Goal: Task Accomplishment & Management: Complete application form

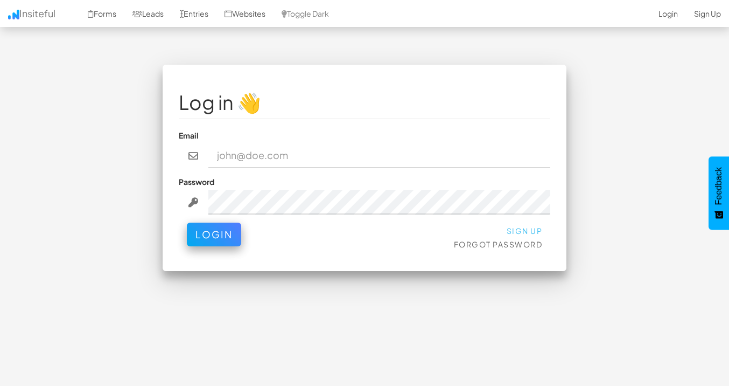
click at [518, 226] on link "Sign Up" at bounding box center [525, 231] width 36 height 10
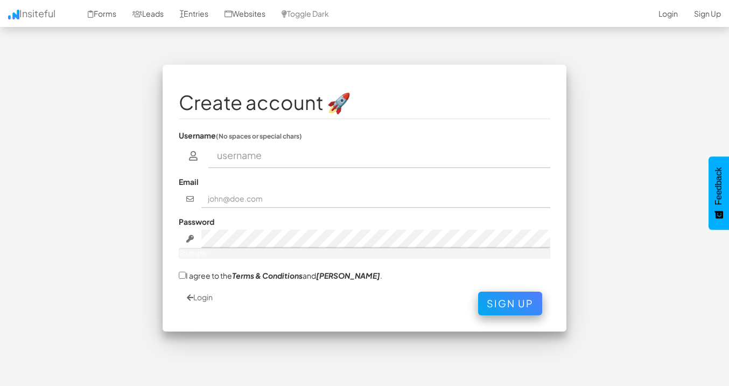
click at [287, 150] on input "text" at bounding box center [380, 155] width 343 height 25
type input "twk1"
click at [239, 190] on input "text" at bounding box center [377, 199] width 350 height 18
type input "j"
click at [280, 176] on div "Email" at bounding box center [365, 192] width 372 height 32
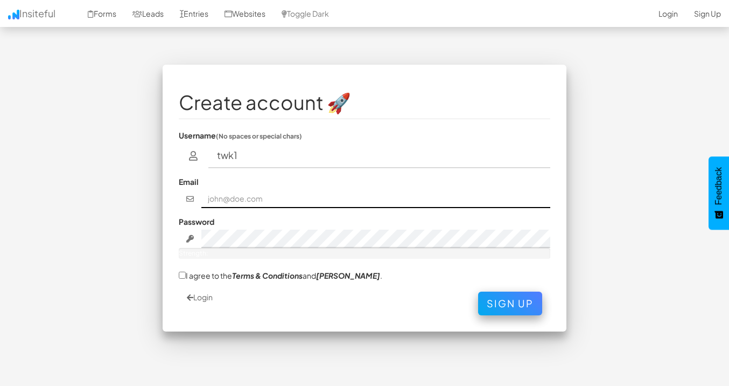
click at [243, 190] on input "text" at bounding box center [377, 199] width 350 height 18
paste input "hriscoletrade@gmail.com"
click at [212, 193] on input "hriscoletrade@gmail.com" at bounding box center [377, 199] width 350 height 18
type input "chriscoletrade@gmail.com"
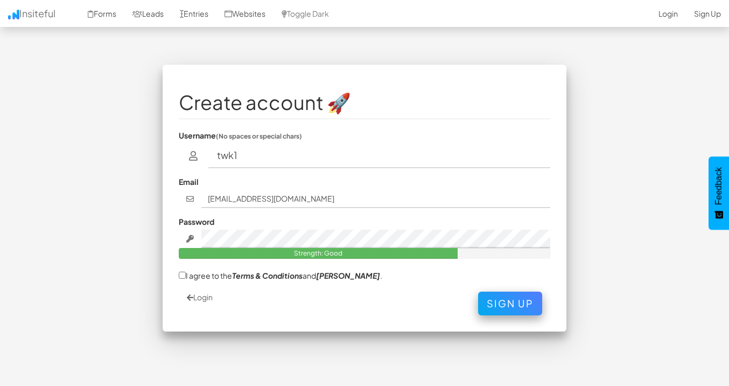
click at [187, 269] on label "I agree to the Terms & Conditions and EULA ." at bounding box center [281, 274] width 204 height 11
click at [186, 272] on input "I agree to the Terms & Conditions and EULA ." at bounding box center [182, 275] width 7 height 7
checkbox input "true"
click at [525, 289] on button "Sign Up" at bounding box center [510, 301] width 64 height 24
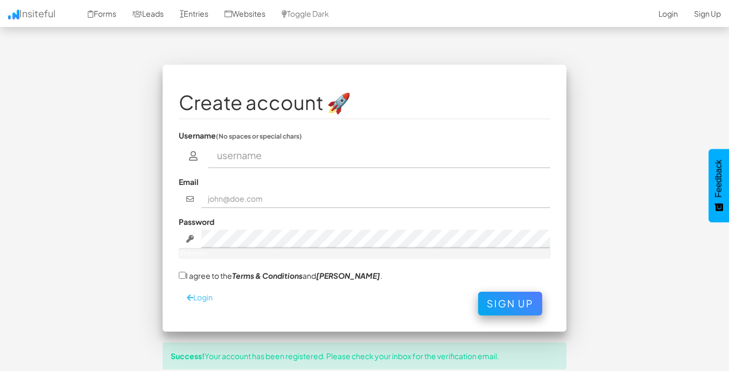
click at [206, 292] on link "Login" at bounding box center [200, 297] width 26 height 10
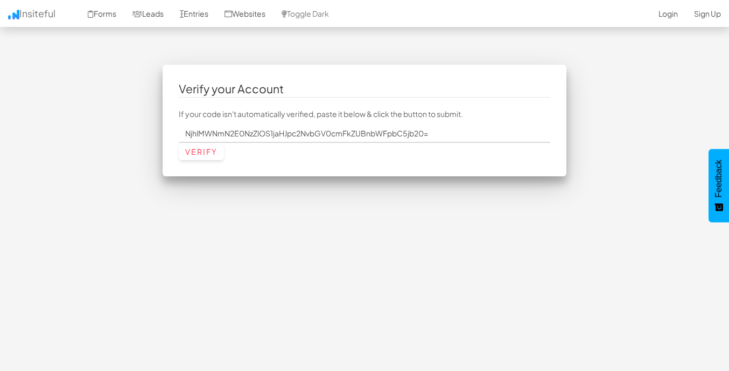
click at [204, 151] on input "Verify" at bounding box center [201, 151] width 45 height 17
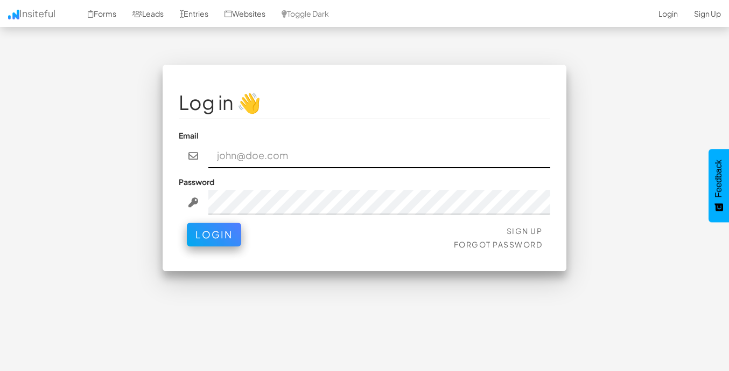
type input "twk1"
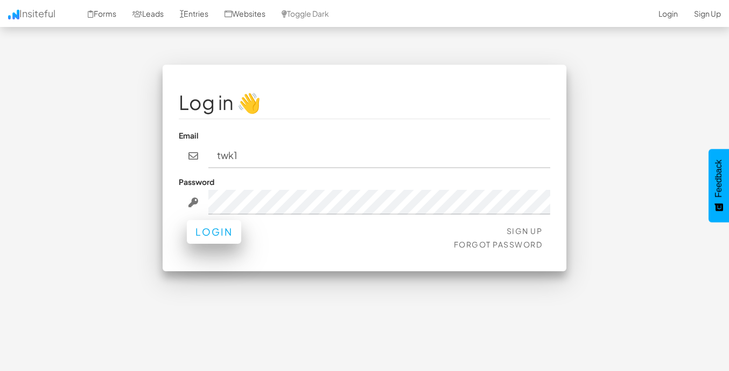
click at [230, 225] on button "Login" at bounding box center [214, 232] width 54 height 24
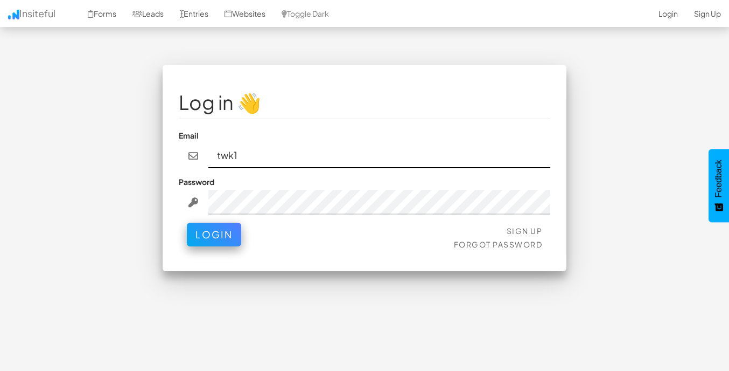
click at [254, 143] on input "twk1" at bounding box center [380, 155] width 343 height 25
click at [354, 144] on input "twk1" at bounding box center [380, 155] width 343 height 25
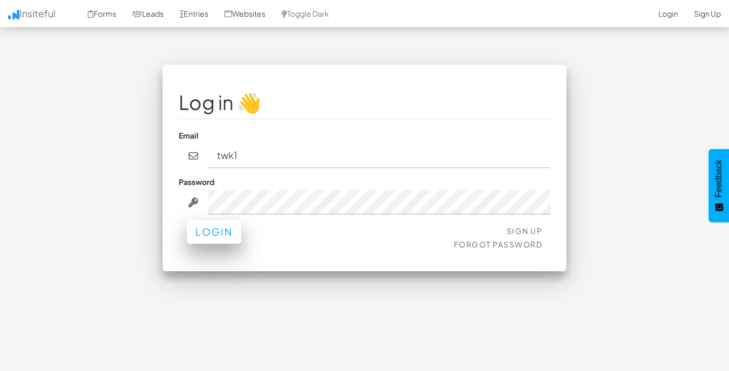
click at [226, 220] on button "Login" at bounding box center [214, 232] width 54 height 24
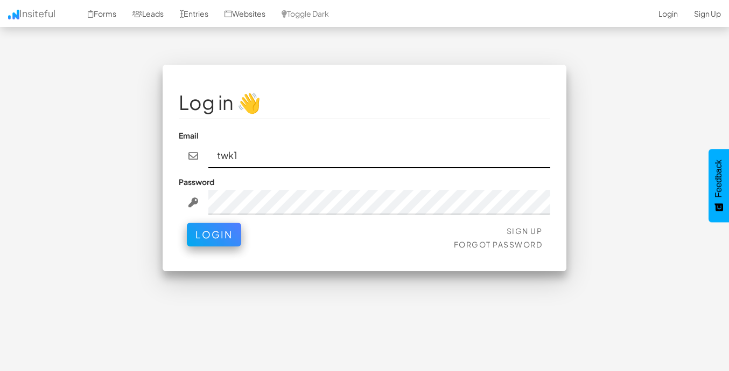
click at [245, 148] on input "twk1" at bounding box center [380, 155] width 343 height 25
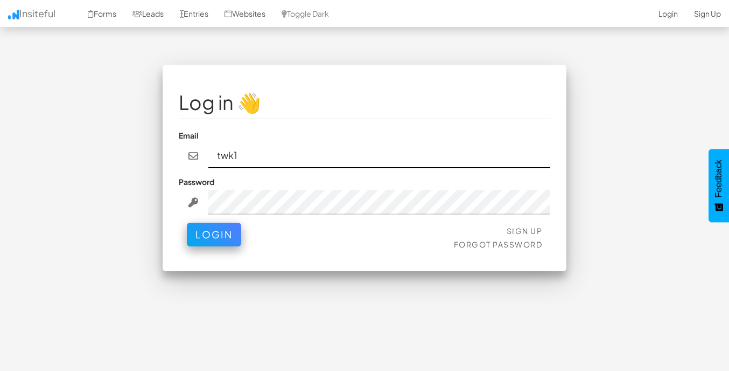
click at [241, 146] on input "twk1" at bounding box center [380, 155] width 343 height 25
type input "t"
type input "c"
paste input "[EMAIL_ADDRESS][DOMAIN_NAME]"
click at [219, 144] on input "[EMAIL_ADDRESS][DOMAIN_NAME]" at bounding box center [380, 155] width 343 height 25
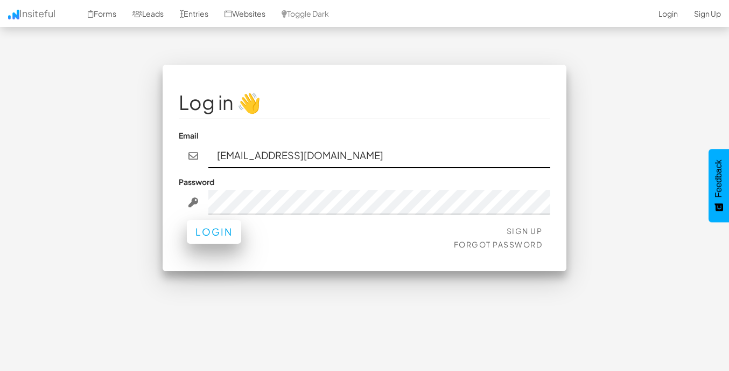
type input "[EMAIL_ADDRESS][DOMAIN_NAME]"
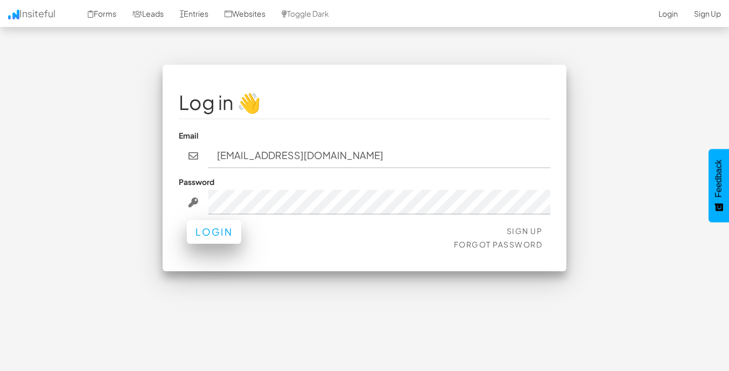
click at [221, 220] on button "Login" at bounding box center [214, 232] width 54 height 24
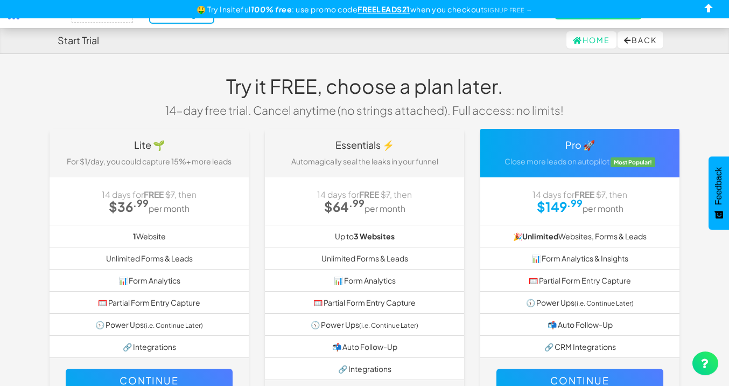
click at [213, 33] on div "Home Back" at bounding box center [365, 40] width 614 height 26
click at [711, 9] on input "checkbox" at bounding box center [709, 10] width 16 height 16
checkbox input "true"
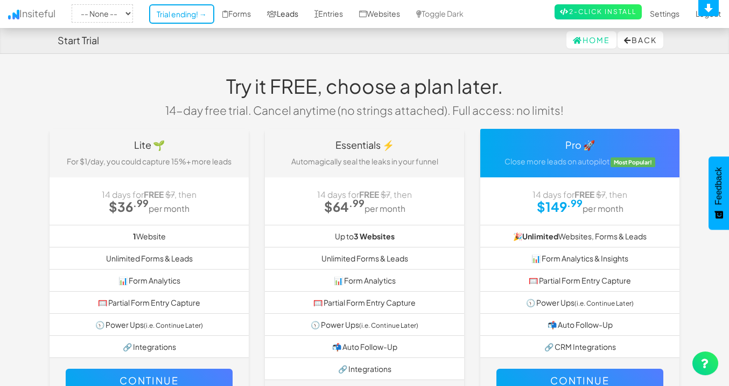
click at [281, 13] on link "Leads" at bounding box center [282, 13] width 47 height 27
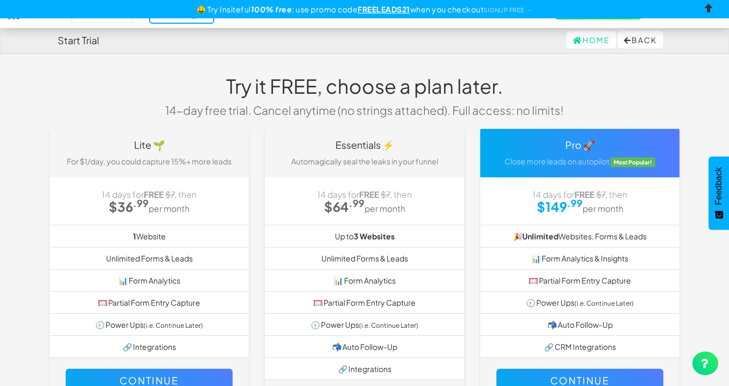
click at [708, 10] on input "checkbox" at bounding box center [709, 10] width 16 height 16
checkbox input "true"
